Goal: Complete application form

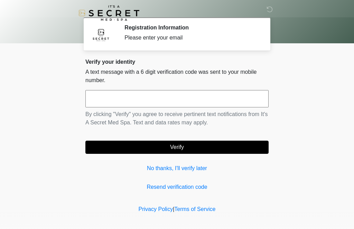
click at [96, 100] on input "text" at bounding box center [176, 98] width 183 height 17
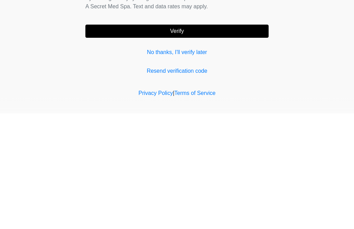
type input "******"
click at [170, 141] on button "Verify" at bounding box center [176, 147] width 183 height 13
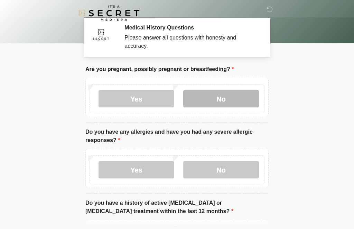
click at [216, 97] on label "No" at bounding box center [221, 98] width 76 height 17
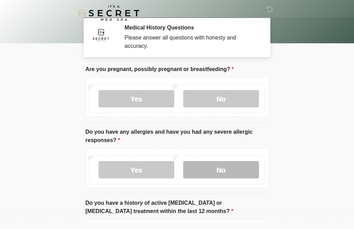
click at [217, 169] on label "No" at bounding box center [221, 169] width 76 height 17
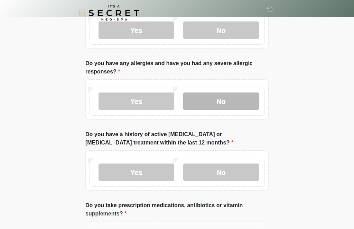
scroll to position [69, 0]
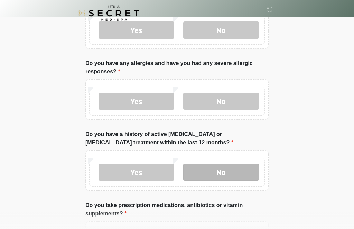
click at [215, 171] on label "No" at bounding box center [221, 171] width 76 height 17
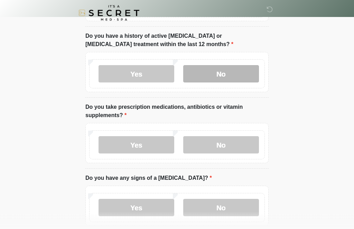
scroll to position [174, 0]
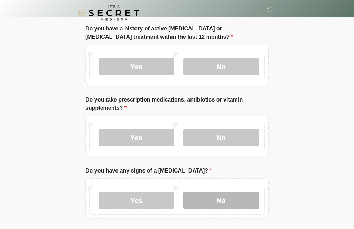
click at [213, 200] on label "No" at bounding box center [221, 200] width 76 height 17
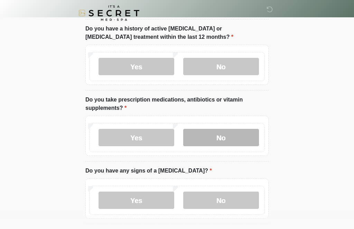
click at [225, 142] on label "No" at bounding box center [221, 137] width 76 height 17
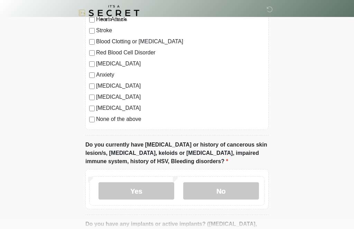
scroll to position [435, 0]
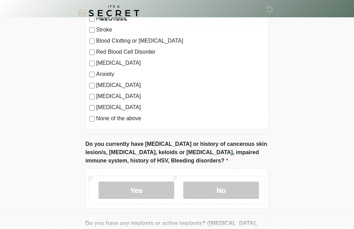
click at [89, 121] on div "[MEDICAL_DATA] Heart Disease Heart Attack Stroke Blood Clotting or [MEDICAL_DAT…" at bounding box center [176, 59] width 183 height 141
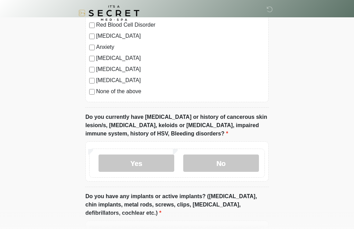
scroll to position [461, 0]
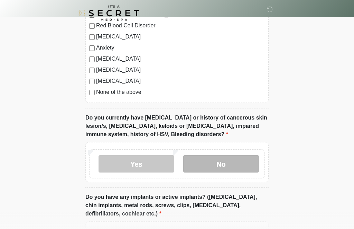
click at [218, 164] on label "No" at bounding box center [221, 163] width 76 height 17
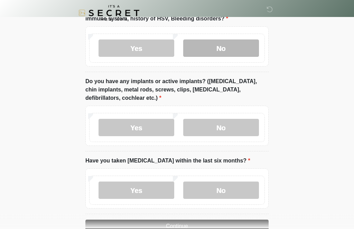
scroll to position [577, 0]
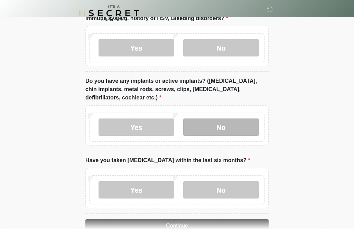
click at [219, 124] on label "No" at bounding box center [221, 126] width 76 height 17
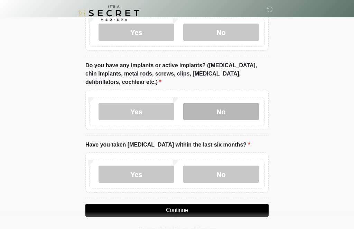
scroll to position [594, 0]
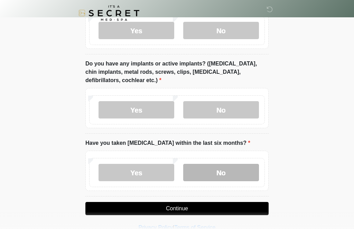
click at [208, 170] on label "No" at bounding box center [221, 172] width 76 height 17
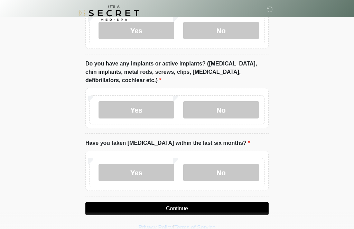
click at [177, 208] on button "Continue" at bounding box center [176, 208] width 183 height 13
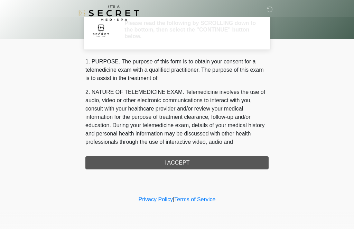
scroll to position [0, 0]
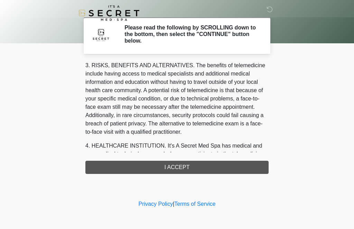
click at [180, 166] on div "1. PURPOSE. The purpose of this form is to obtain your consent for a telemedici…" at bounding box center [176, 118] width 183 height 112
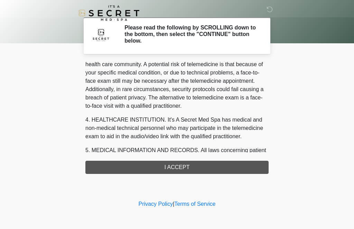
click at [179, 166] on div "1. PURPOSE. The purpose of this form is to obtain your consent for a telemedici…" at bounding box center [176, 118] width 183 height 112
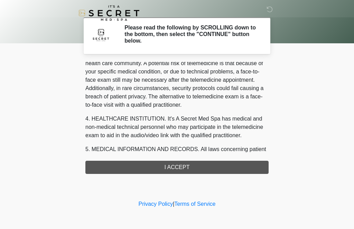
scroll to position [139, 0]
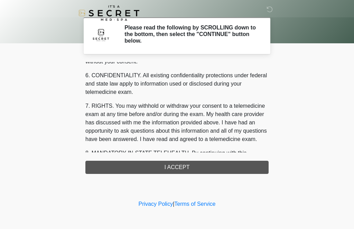
click at [172, 166] on div "1. PURPOSE. The purpose of this form is to obtain your consent for a telemedici…" at bounding box center [176, 118] width 183 height 112
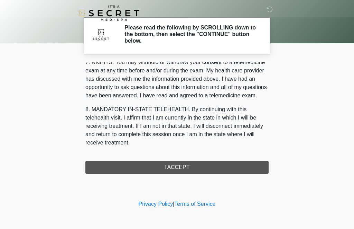
scroll to position [311, 0]
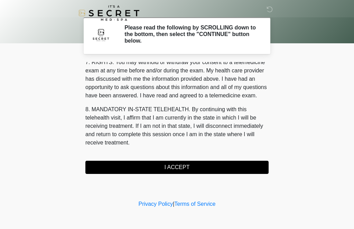
click at [174, 165] on button "I ACCEPT" at bounding box center [176, 167] width 183 height 13
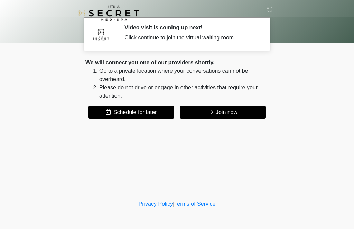
click at [210, 111] on icon at bounding box center [210, 112] width 5 height 6
